Goal: Task Accomplishment & Management: Complete application form

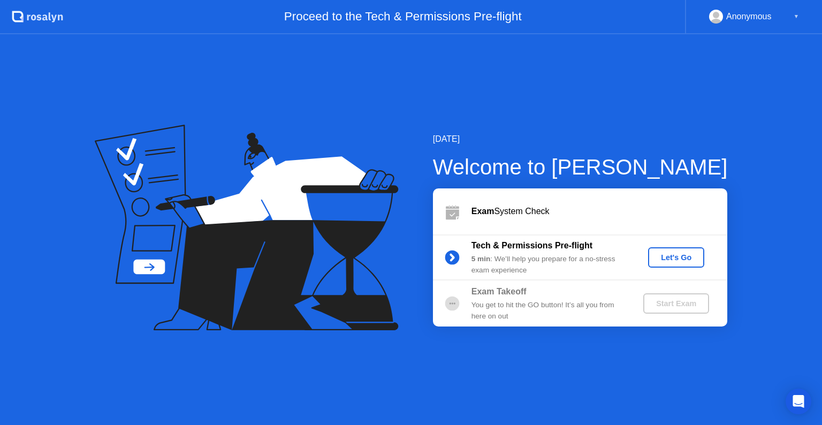
click at [675, 258] on div "Let's Go" at bounding box center [676, 257] width 48 height 9
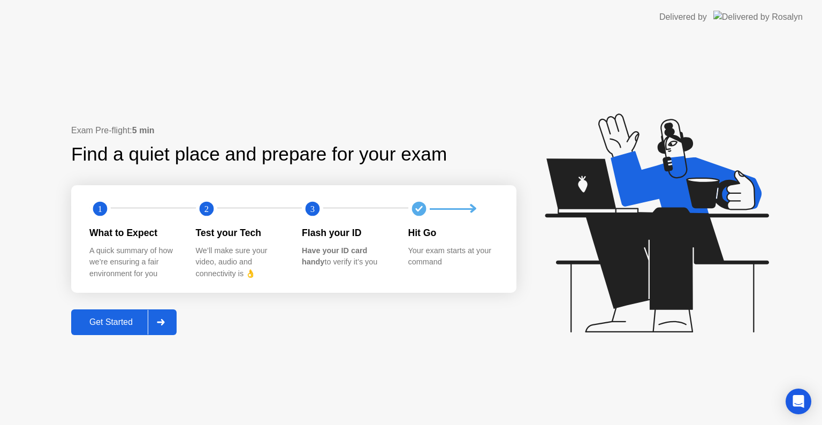
click at [156, 323] on div at bounding box center [161, 322] width 26 height 25
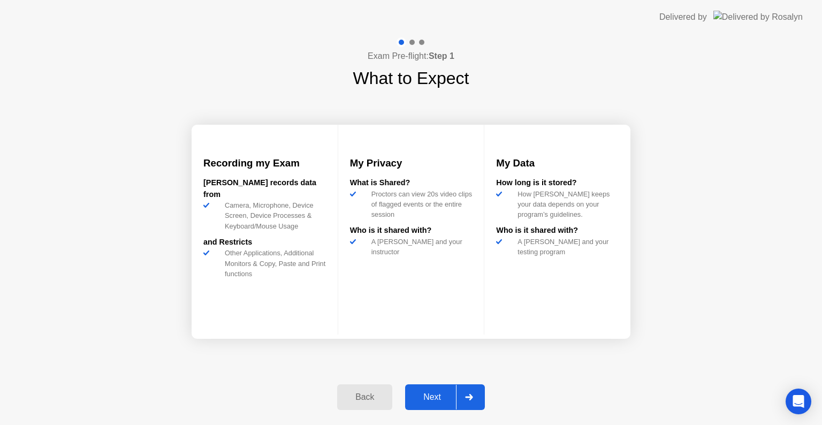
click at [438, 402] on div "Next" at bounding box center [432, 397] width 48 height 10
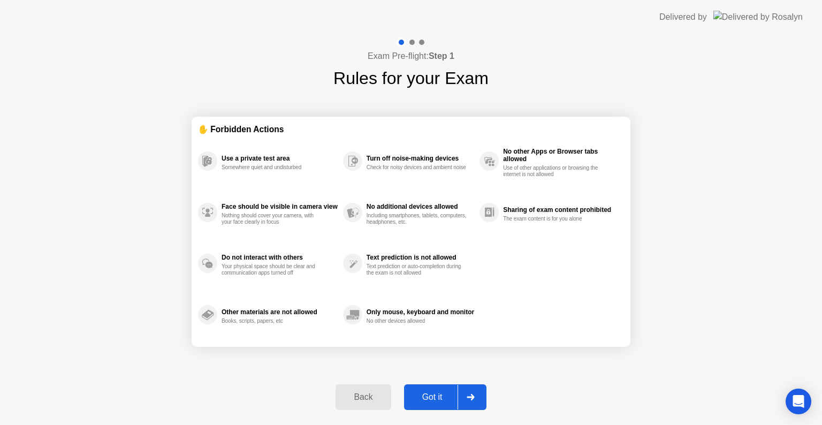
click at [444, 396] on div "Got it" at bounding box center [432, 397] width 50 height 10
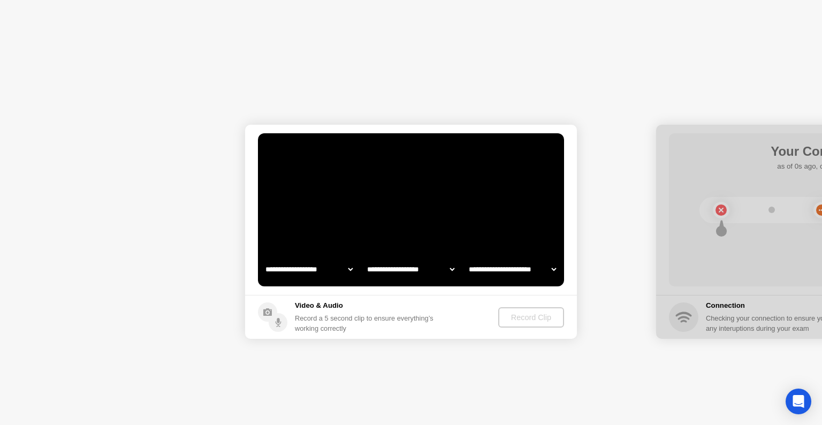
select select "**********"
select select "*******"
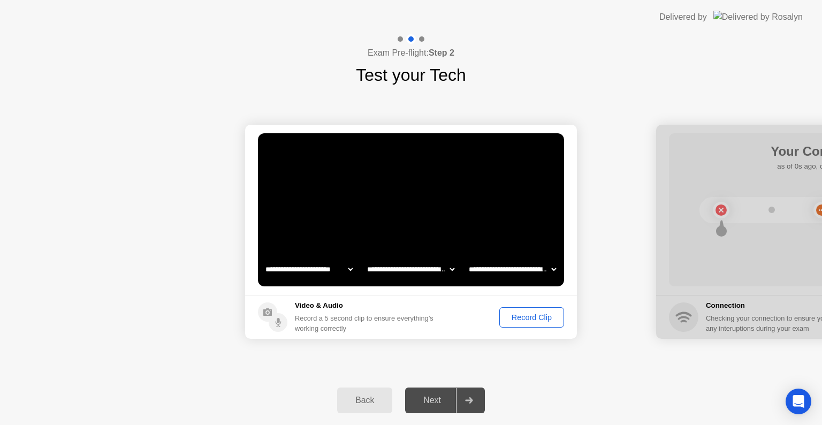
click at [579, 377] on div "Back Next" at bounding box center [411, 400] width 822 height 49
click at [426, 402] on div "Next" at bounding box center [432, 400] width 48 height 10
click at [525, 321] on div "Record Clip" at bounding box center [531, 317] width 57 height 9
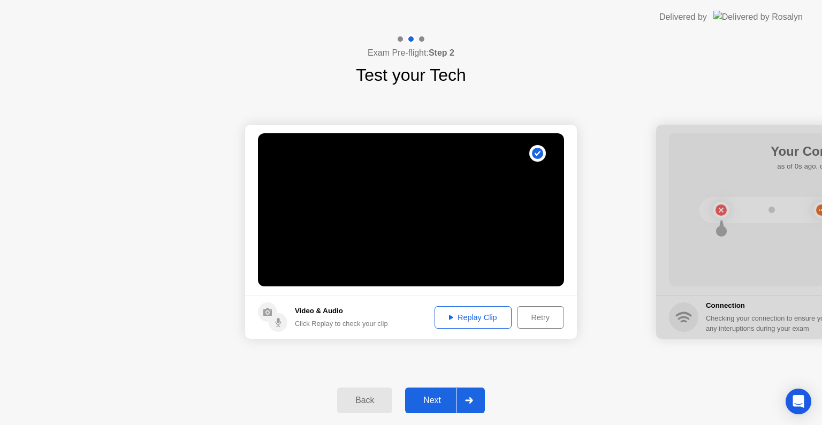
click at [475, 319] on div "Replay Clip" at bounding box center [473, 317] width 70 height 9
click at [433, 399] on div "Next" at bounding box center [432, 400] width 48 height 10
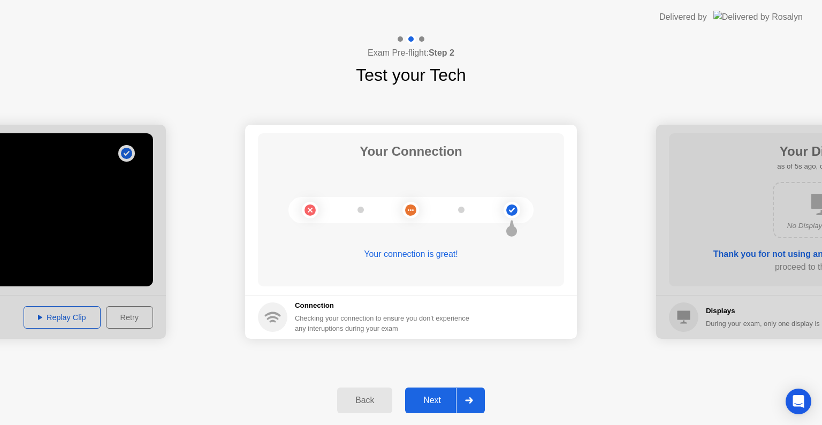
click at [429, 401] on div "Next" at bounding box center [432, 400] width 48 height 10
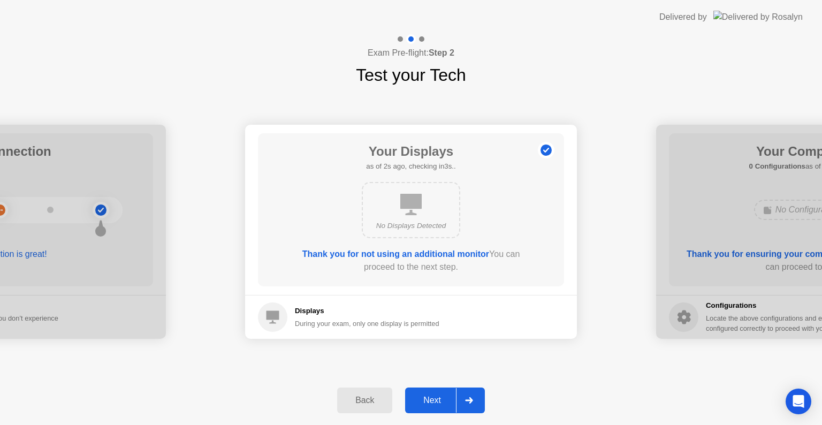
click at [425, 400] on div "Next" at bounding box center [432, 400] width 48 height 10
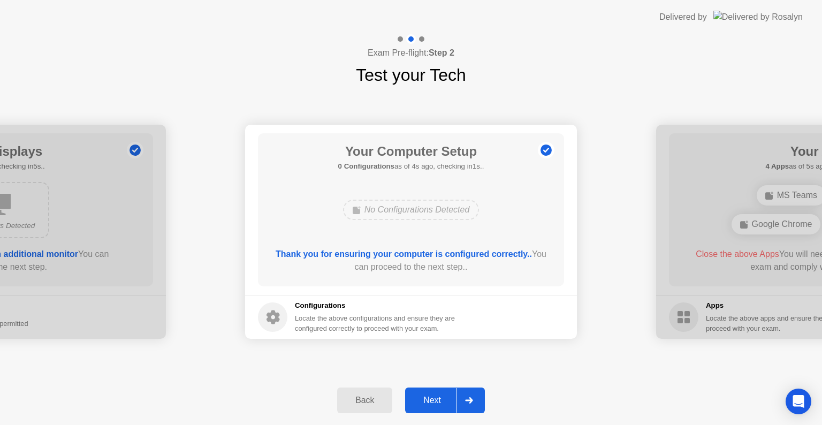
click at [425, 400] on div "Next" at bounding box center [432, 400] width 48 height 10
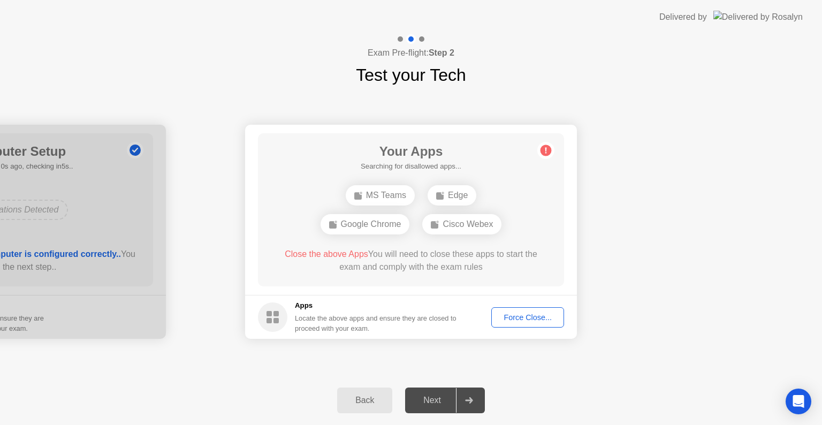
click at [540, 319] on div "Force Close..." at bounding box center [527, 317] width 65 height 9
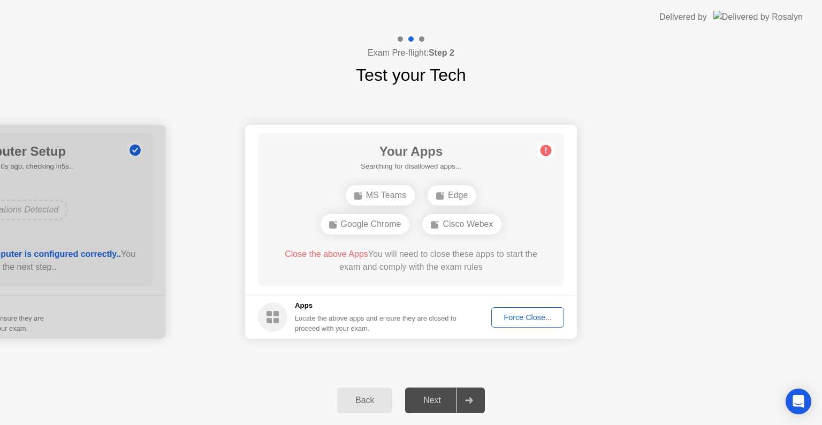
click at [432, 402] on div "Next" at bounding box center [432, 400] width 48 height 10
click at [532, 317] on div "Force Close..." at bounding box center [527, 317] width 65 height 9
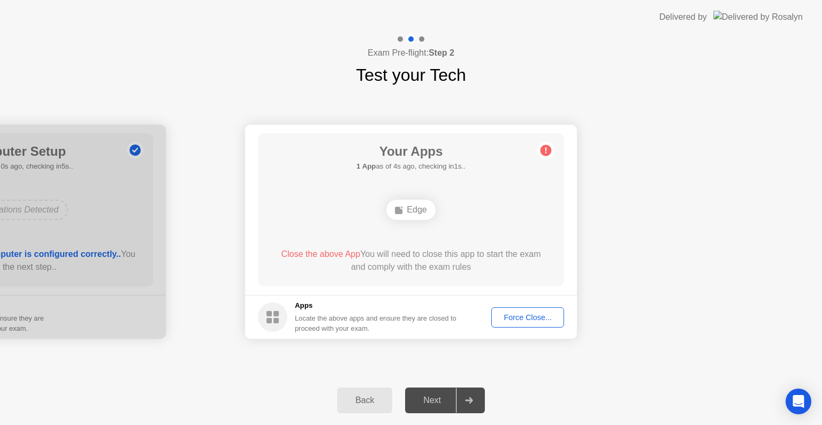
click at [526, 319] on div "Force Close..." at bounding box center [527, 317] width 65 height 9
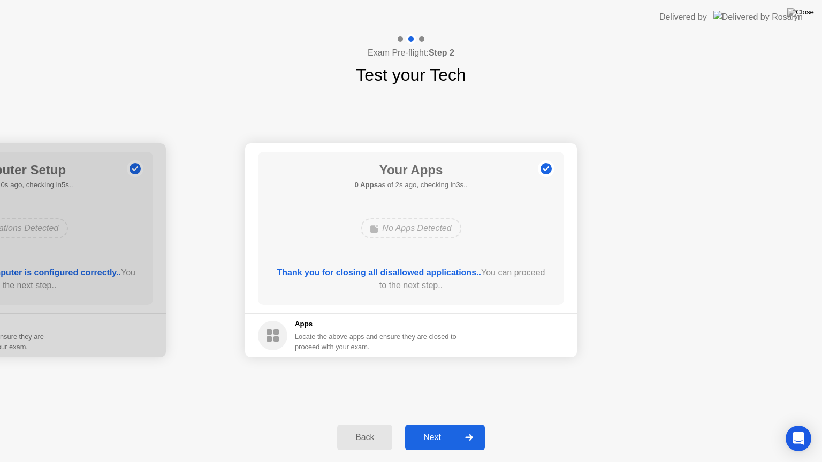
click at [446, 424] on div "Next" at bounding box center [432, 438] width 48 height 10
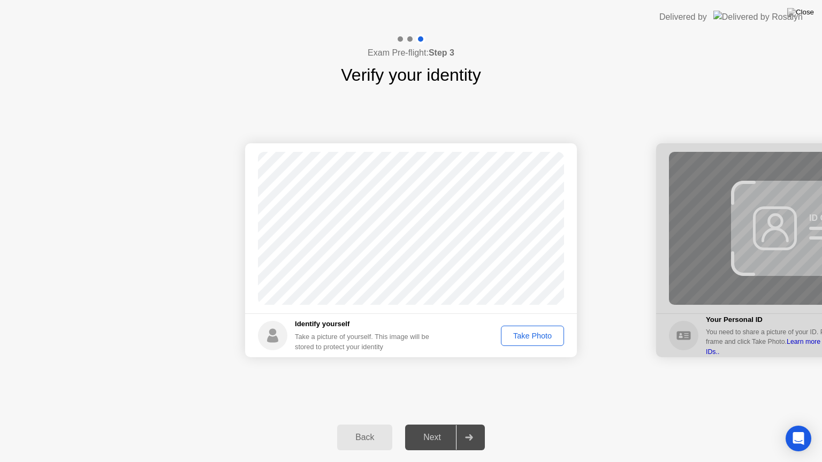
click at [438, 424] on div "Next" at bounding box center [432, 438] width 48 height 10
click at [533, 335] on div "Take Photo" at bounding box center [532, 336] width 56 height 9
click at [438, 424] on div "Next" at bounding box center [432, 438] width 48 height 10
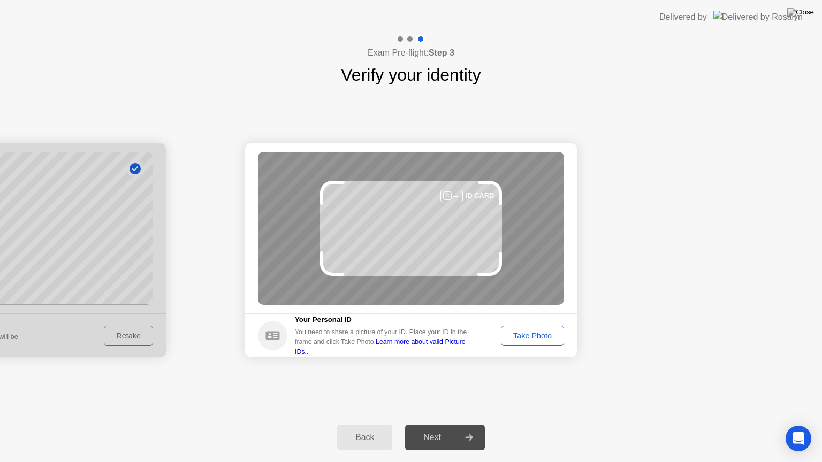
click at [528, 333] on div "Take Photo" at bounding box center [532, 336] width 56 height 9
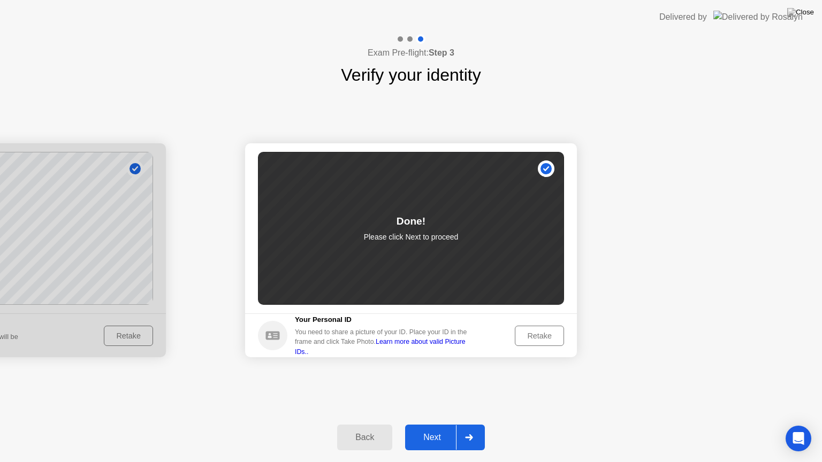
click at [537, 337] on div "Retake" at bounding box center [539, 336] width 42 height 9
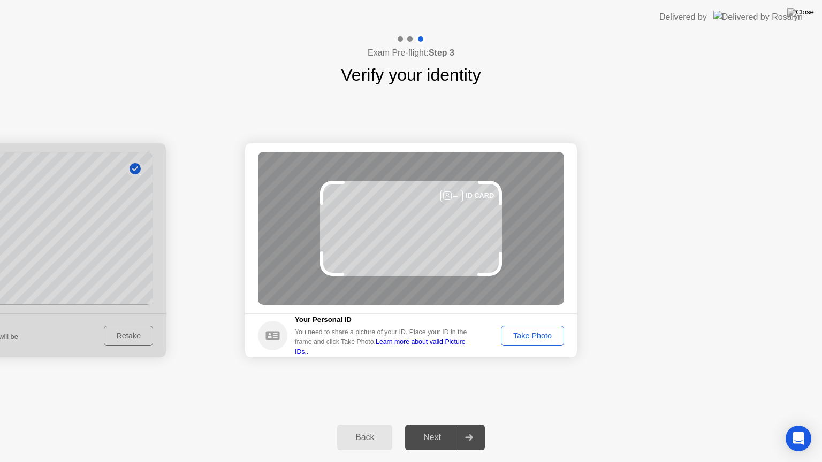
click at [543, 337] on div "Take Photo" at bounding box center [532, 336] width 56 height 9
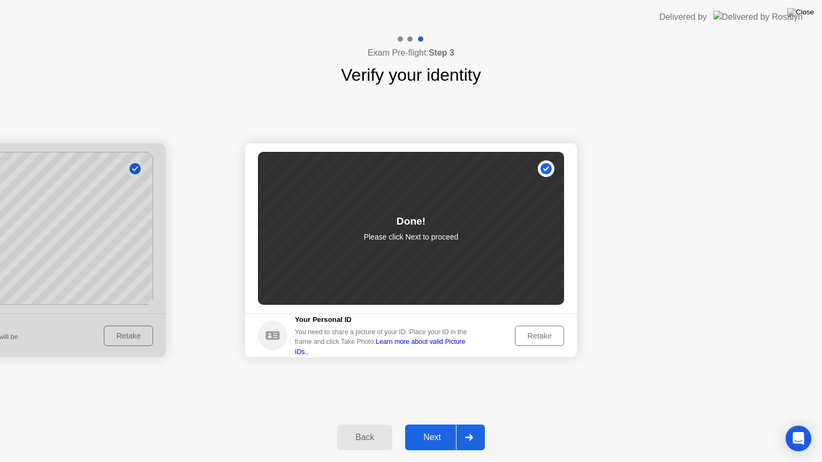
click at [435, 424] on div "Next" at bounding box center [432, 438] width 48 height 10
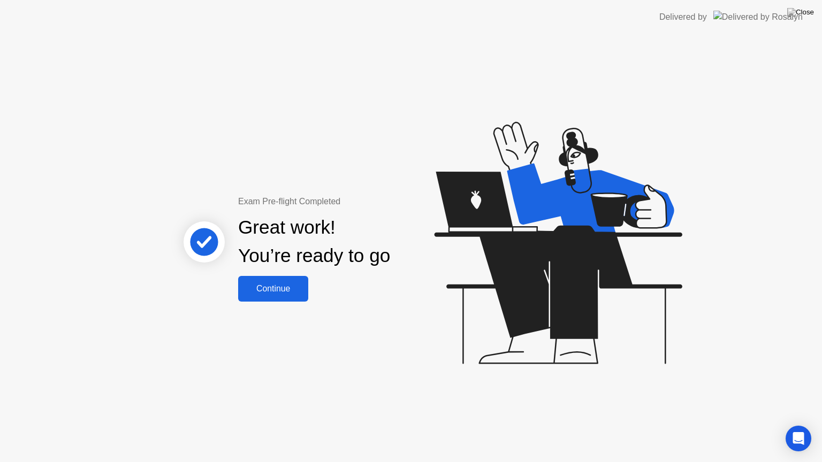
click at [268, 290] on div "Continue" at bounding box center [273, 289] width 64 height 10
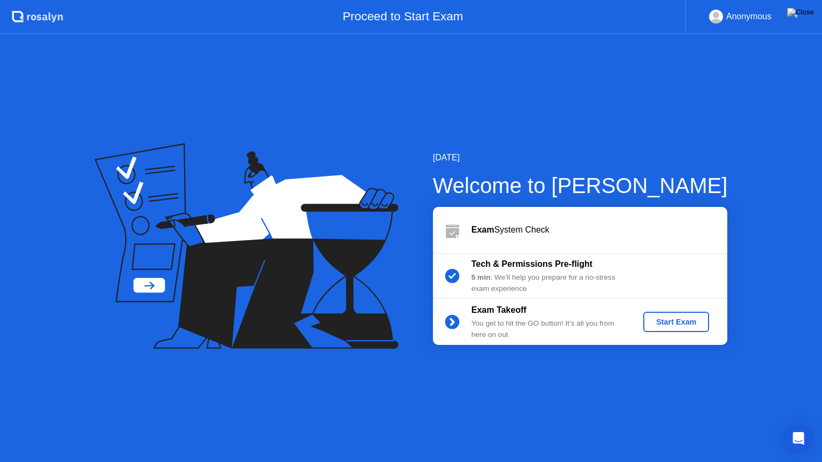
click at [690, 322] on div "Start Exam" at bounding box center [675, 322] width 57 height 9
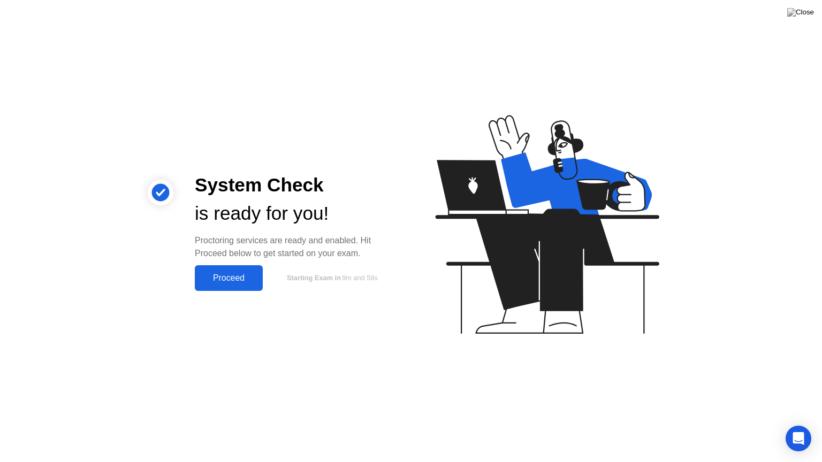
click at [235, 281] on div "Proceed" at bounding box center [229, 278] width 62 height 10
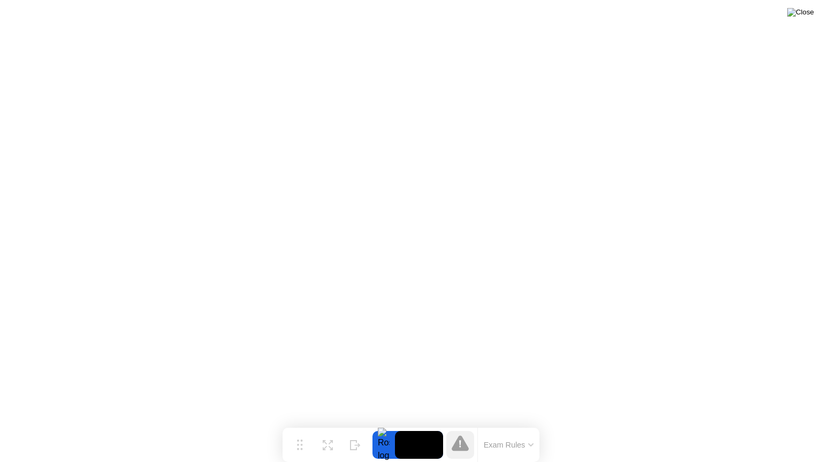
click at [807, 16] on img at bounding box center [800, 12] width 27 height 9
